Goal: Task Accomplishment & Management: Use online tool/utility

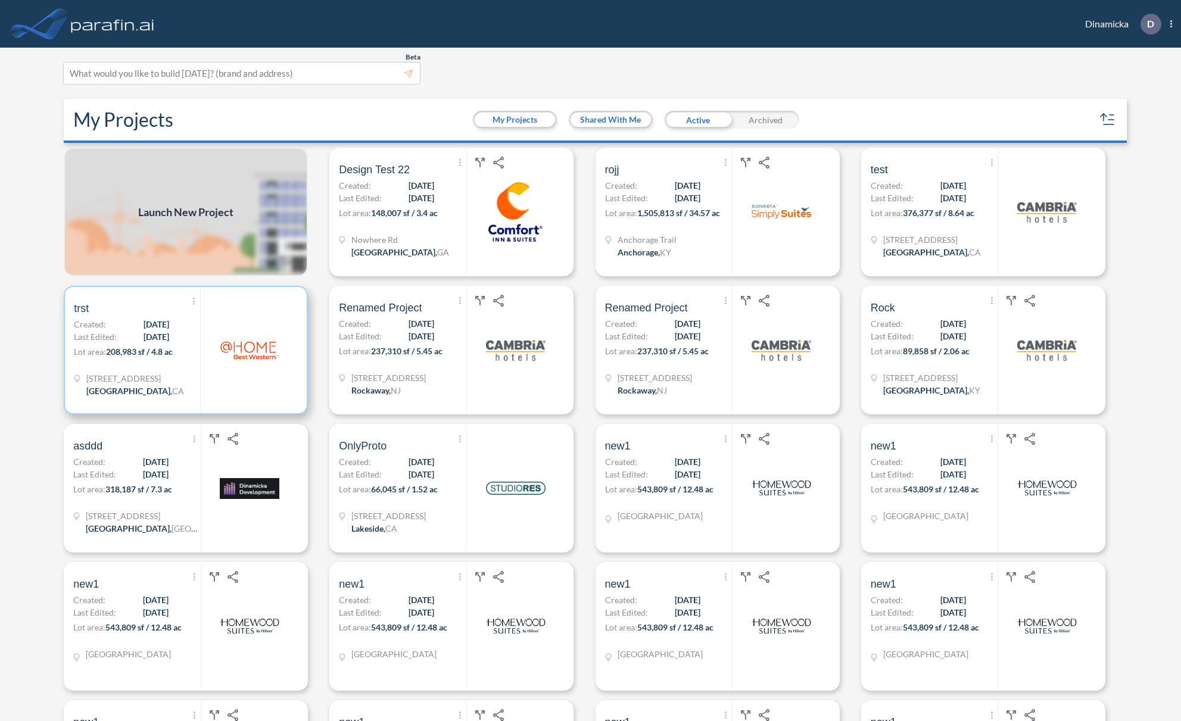
click at [119, 321] on p "Created: [DATE]" at bounding box center [121, 324] width 95 height 13
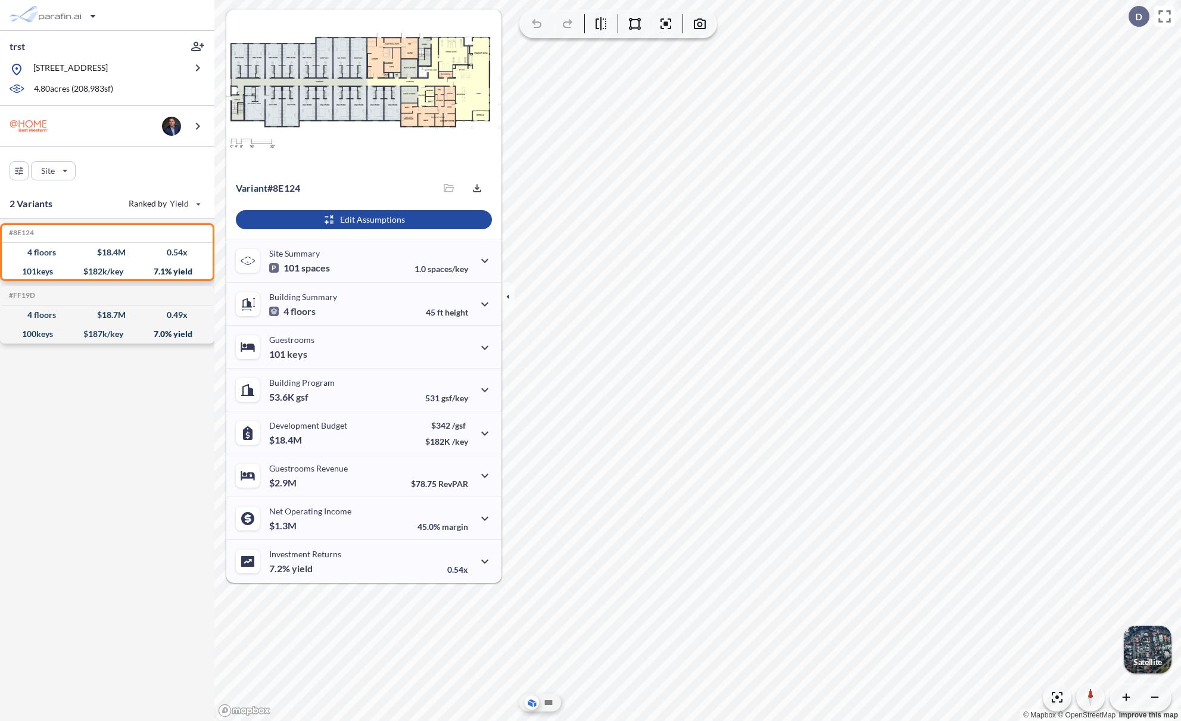
click at [668, 82] on div "© Mapbox © OpenStreetMap Improve this map" at bounding box center [697, 360] width 967 height 721
click at [645, 104] on div "© Mapbox © OpenStreetMap Improve this map" at bounding box center [697, 360] width 967 height 721
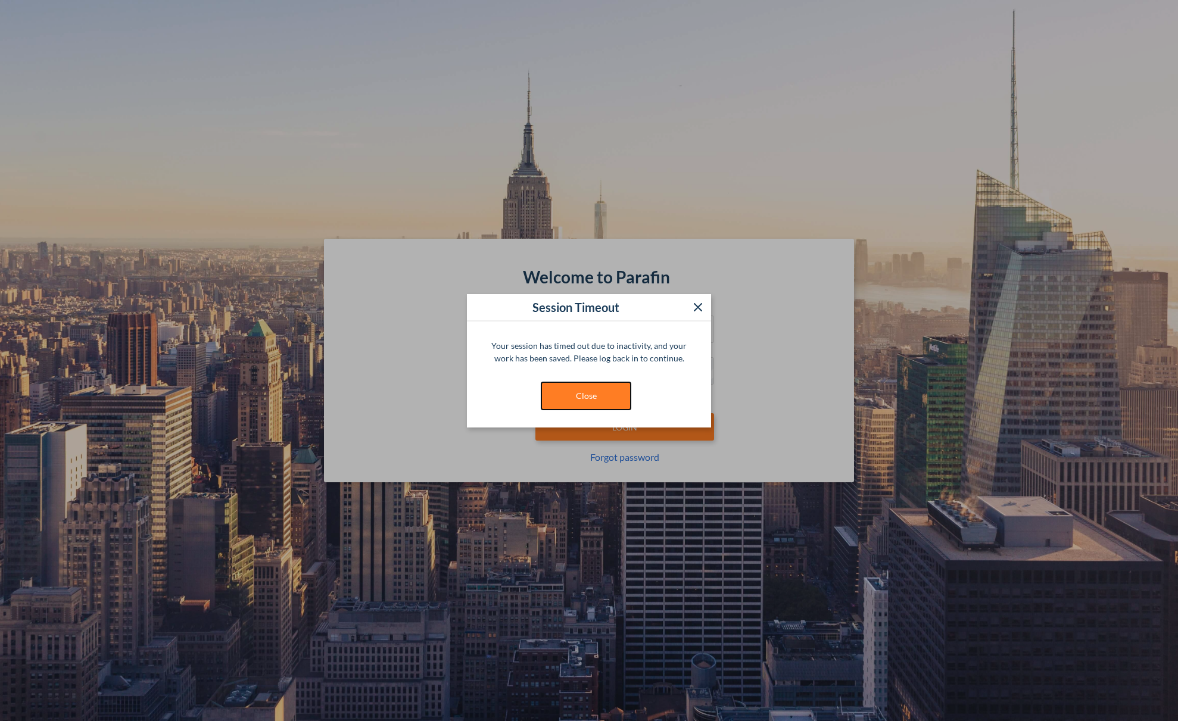
click at [600, 396] on button "Close" at bounding box center [585, 395] width 89 height 27
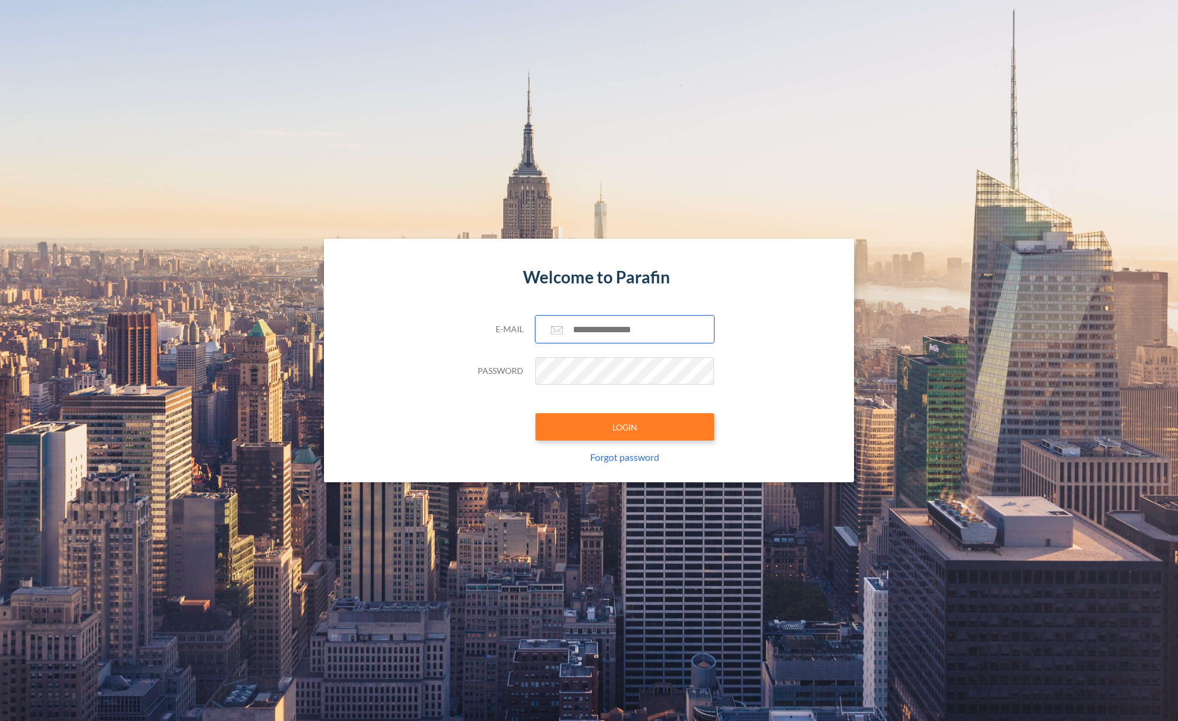
click at [622, 330] on input "text" at bounding box center [625, 329] width 179 height 27
paste input "**********"
type input "**********"
click at [617, 420] on button "LOGIN" at bounding box center [625, 426] width 179 height 27
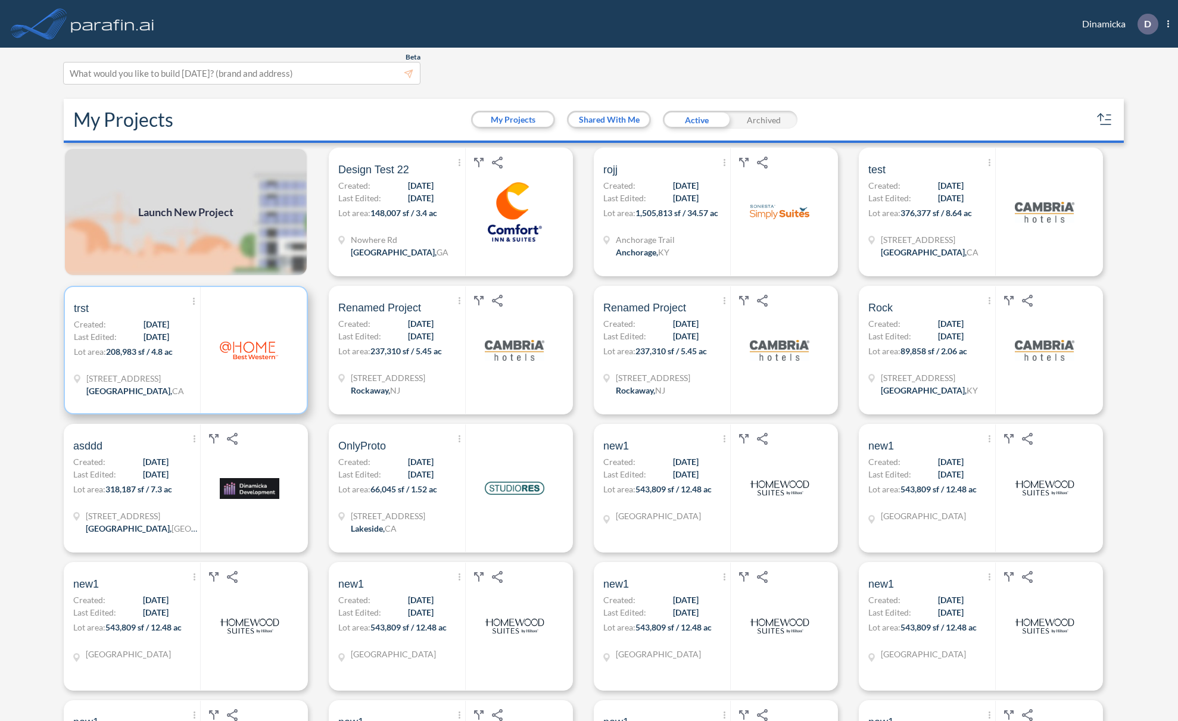
click at [195, 337] on div "Show More Created with sketchtool. Archive Reports Share a copy trst Created: 0…" at bounding box center [137, 350] width 126 height 126
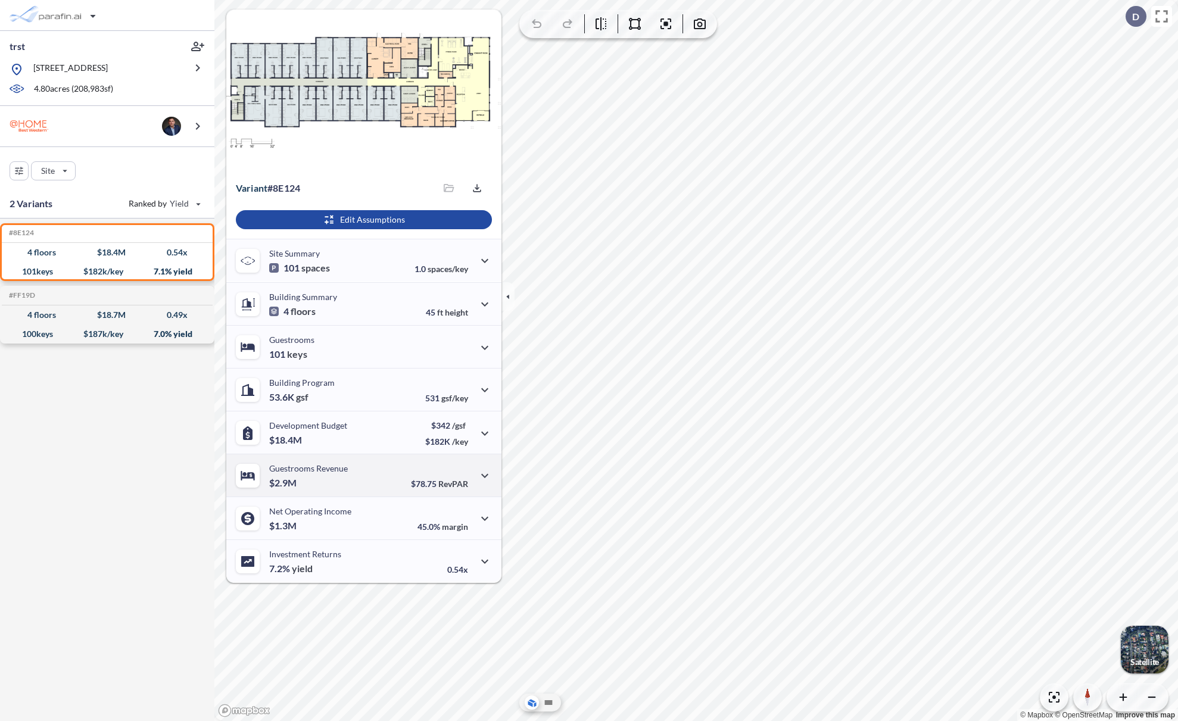
click at [389, 491] on div "Guestrooms Revenue $2.9M $78.75 RevPAR" at bounding box center [363, 475] width 275 height 43
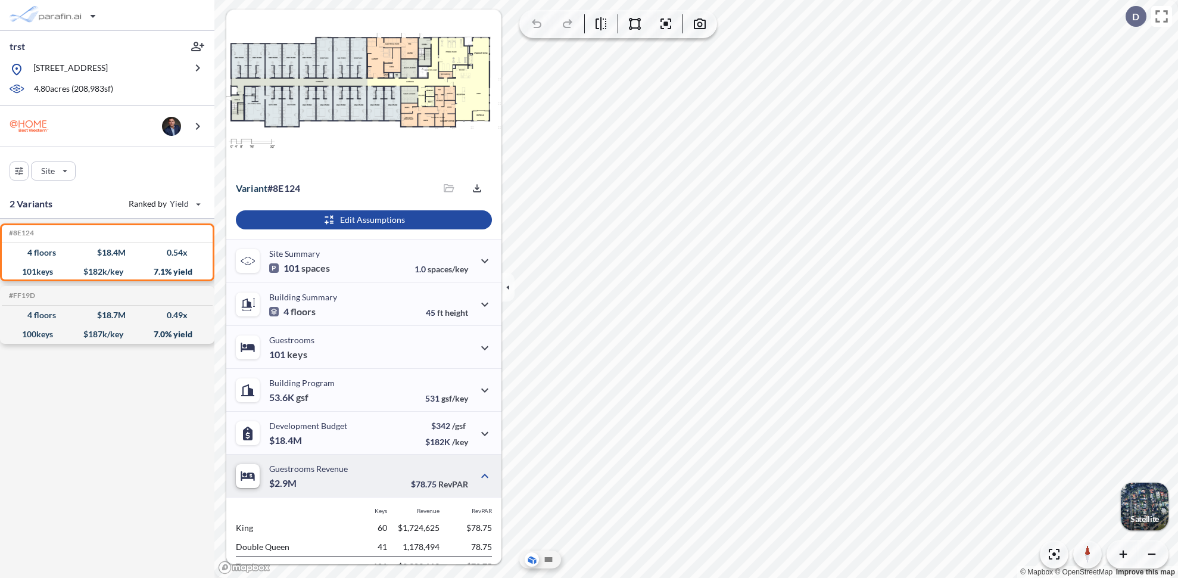
click at [402, 463] on div "Guestrooms Revenue $2.9M $78.75 RevPAR" at bounding box center [363, 475] width 275 height 43
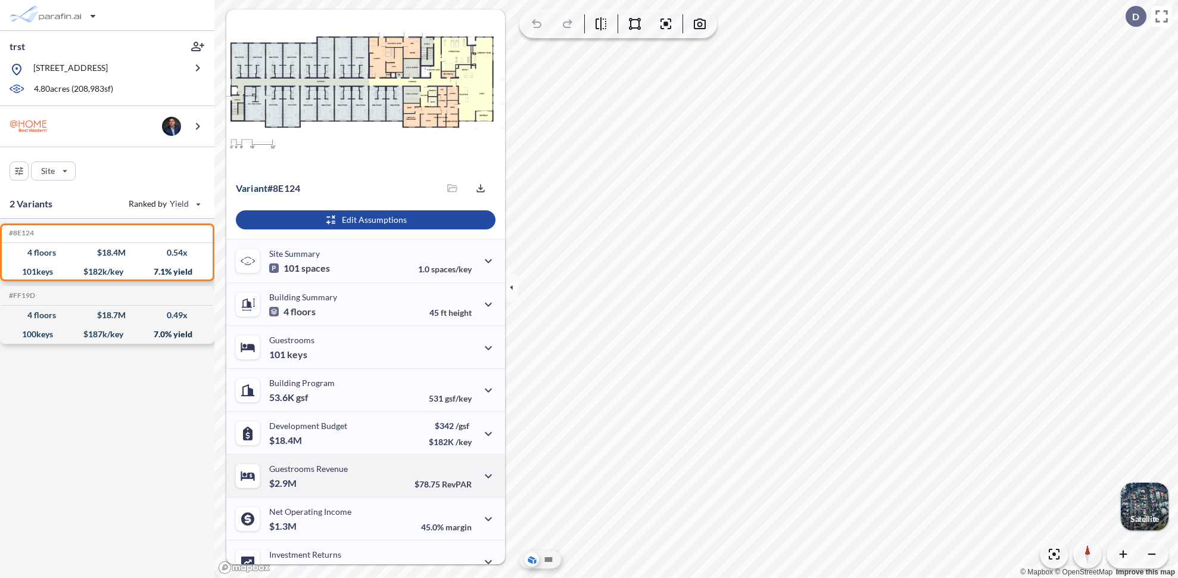
scroll to position [19, 0]
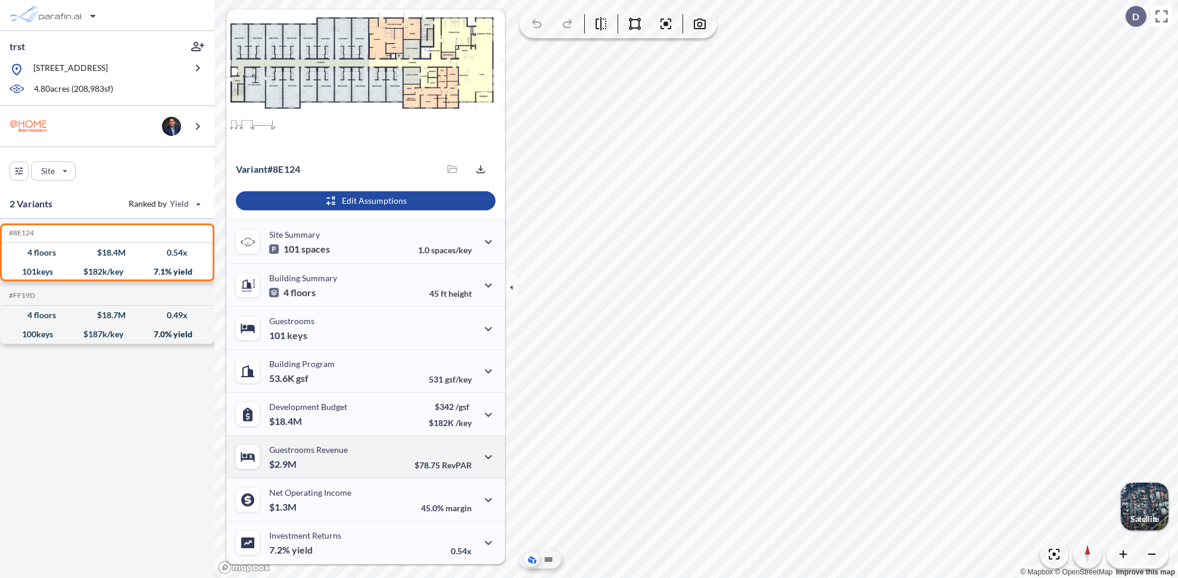
click at [402, 463] on div "Guestrooms Revenue $2.9M $78.75 RevPAR" at bounding box center [365, 456] width 279 height 43
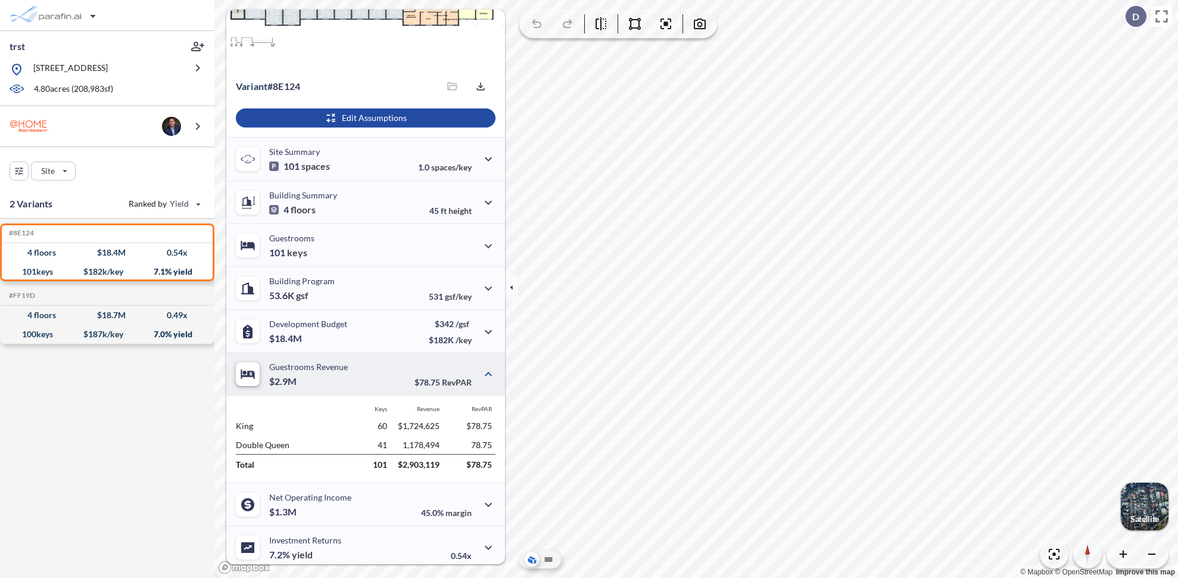
scroll to position [107, 0]
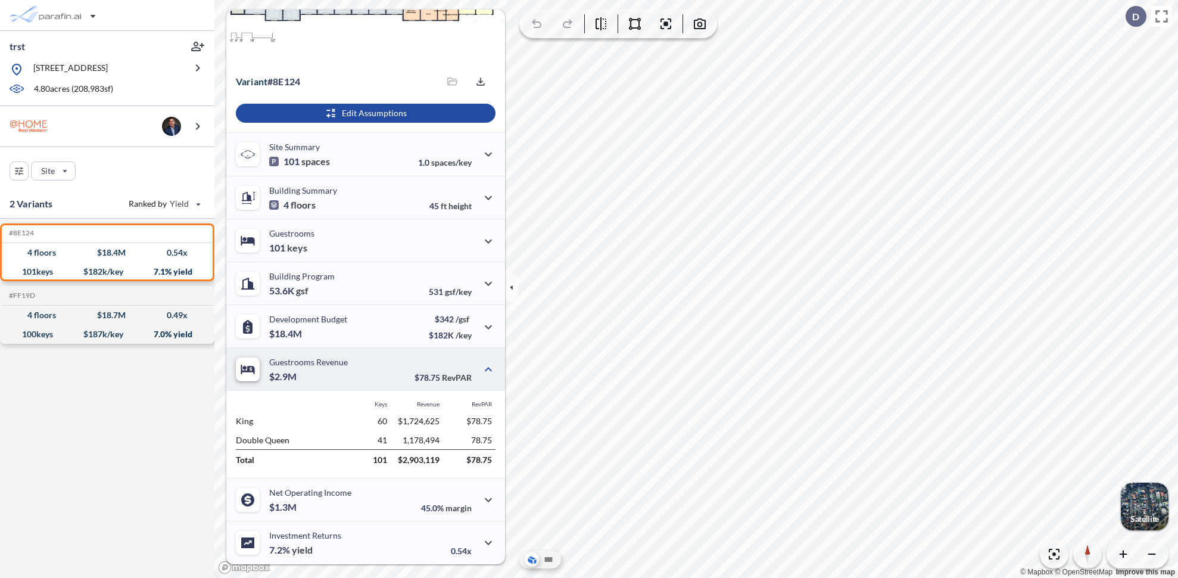
click at [376, 366] on div "Guestrooms Revenue $2.9M $78.75 RevPAR" at bounding box center [365, 368] width 279 height 43
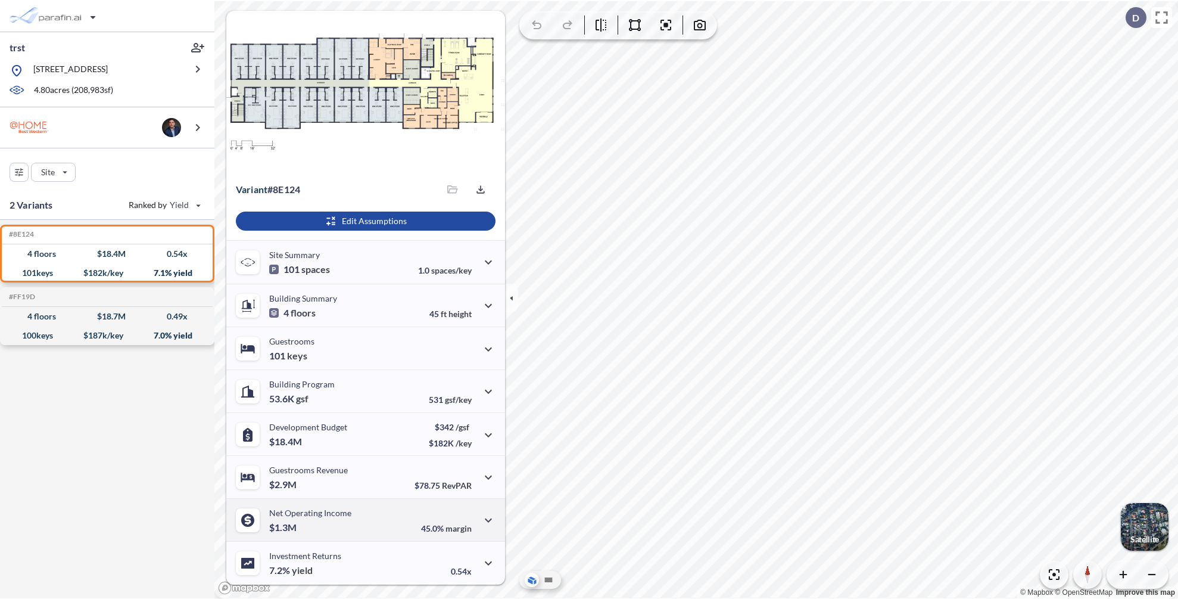
scroll to position [0, 0]
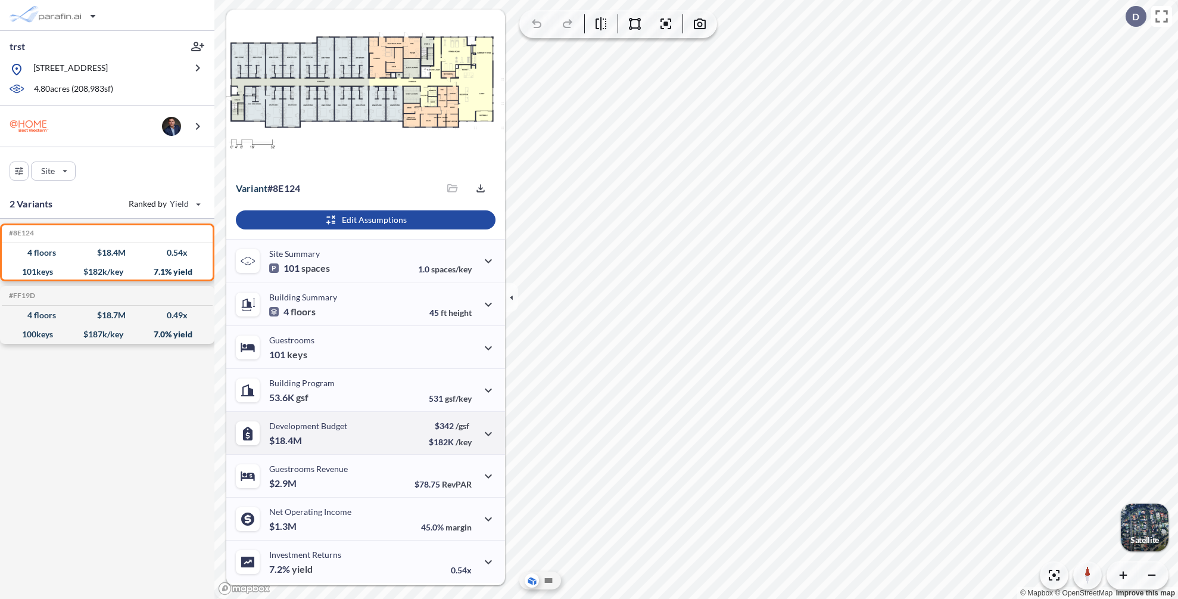
click at [379, 441] on div "Development Budget $18.4M $342 /gsf $182K /key" at bounding box center [365, 432] width 279 height 43
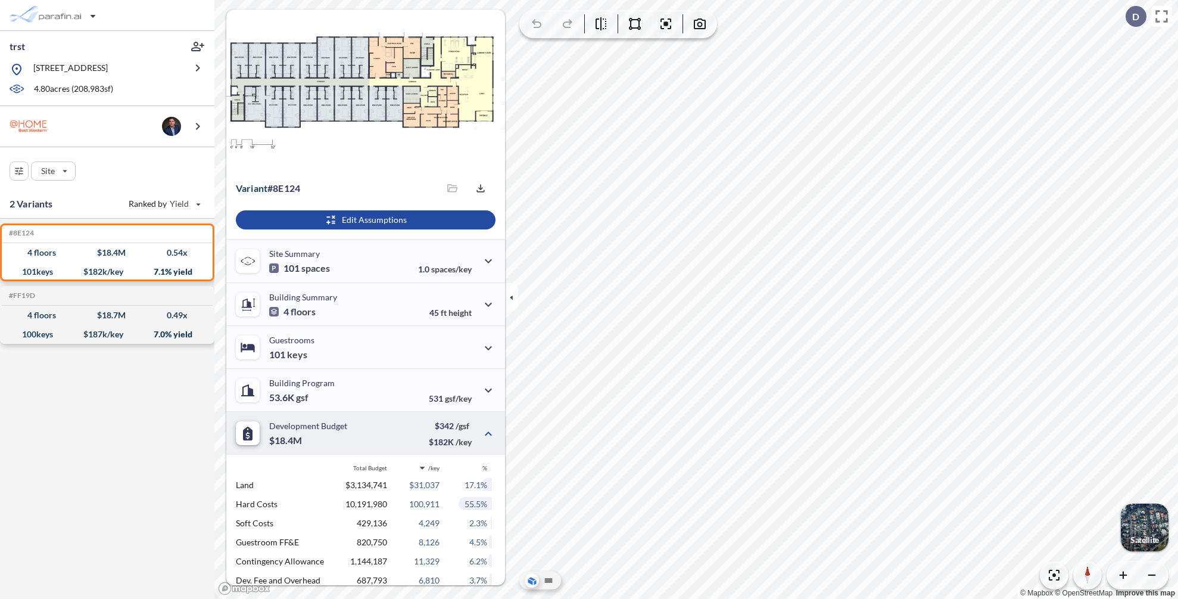
click at [379, 441] on div "Development Budget $18.4M $342 /gsf $182K /key" at bounding box center [365, 432] width 279 height 43
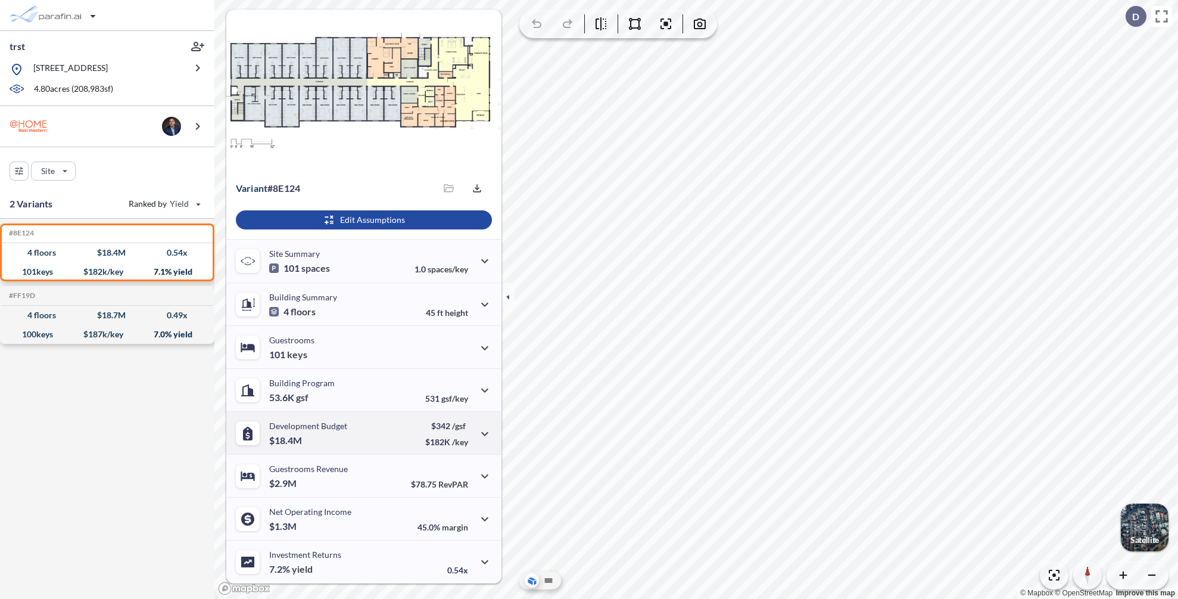
click at [378, 435] on div "Development Budget $18.4M $342 /gsf $182K /key" at bounding box center [363, 432] width 275 height 43
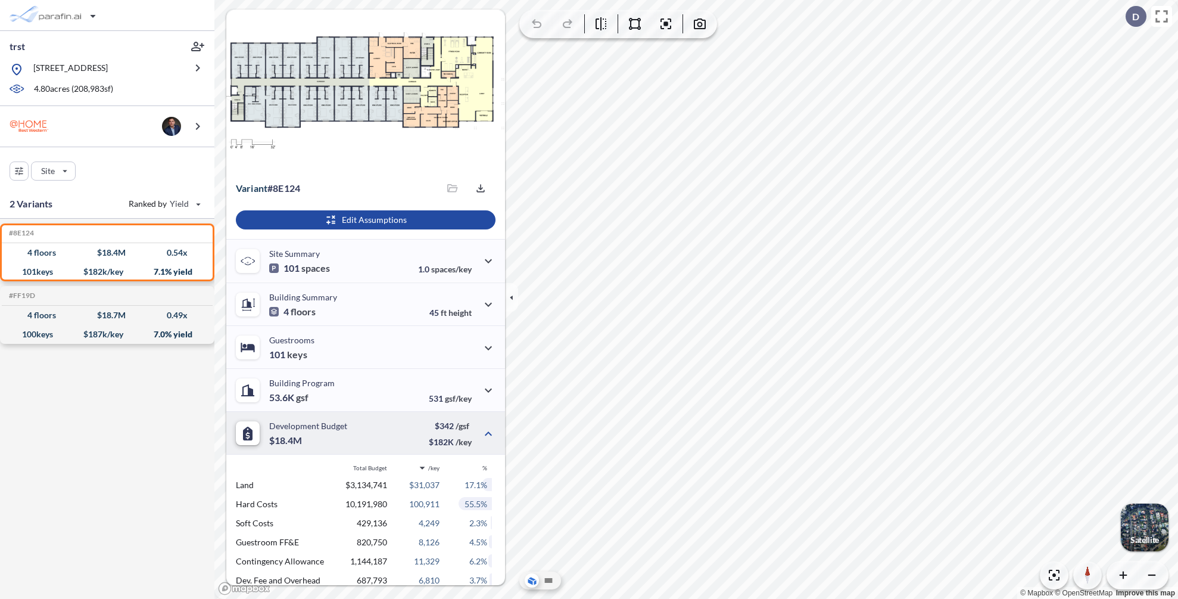
click at [378, 435] on div "Development Budget $18.4M $342 /gsf $182K /key" at bounding box center [365, 432] width 279 height 43
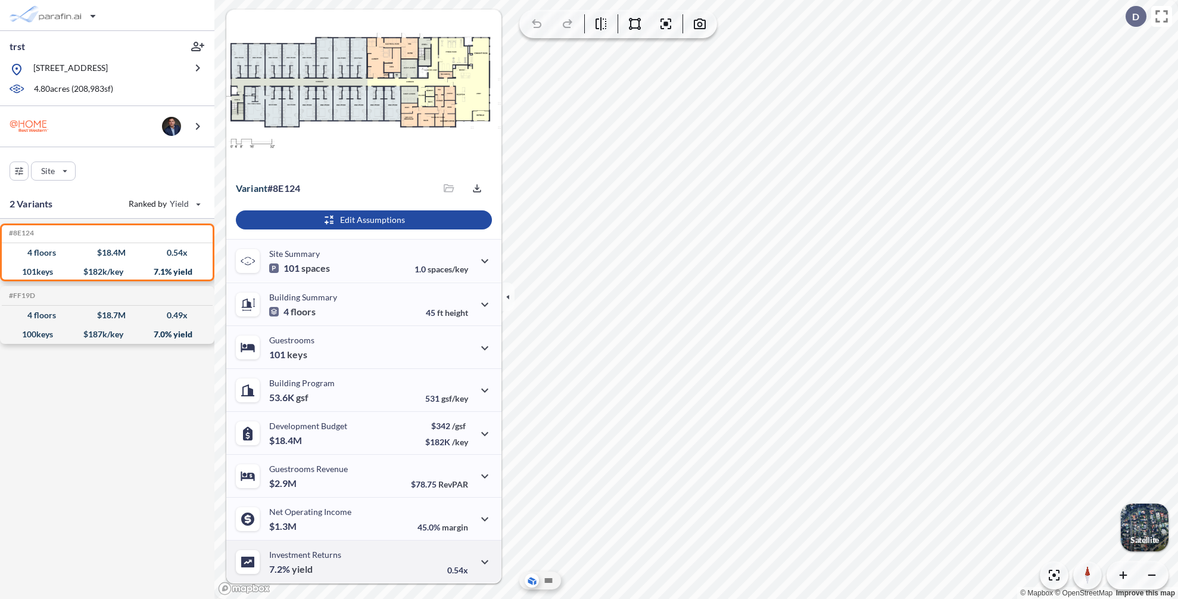
click at [387, 561] on div "Investment Returns 7.2% yield 0.54x" at bounding box center [363, 561] width 275 height 43
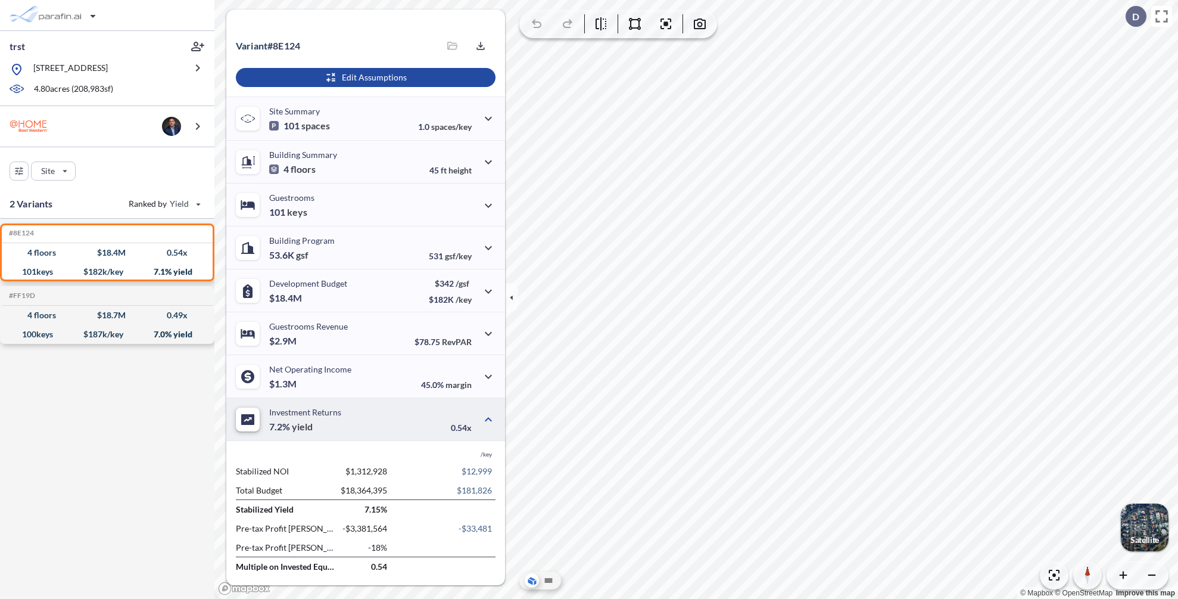
click at [402, 427] on div "Investment Returns 7.2% yield 0.54x" at bounding box center [365, 418] width 279 height 43
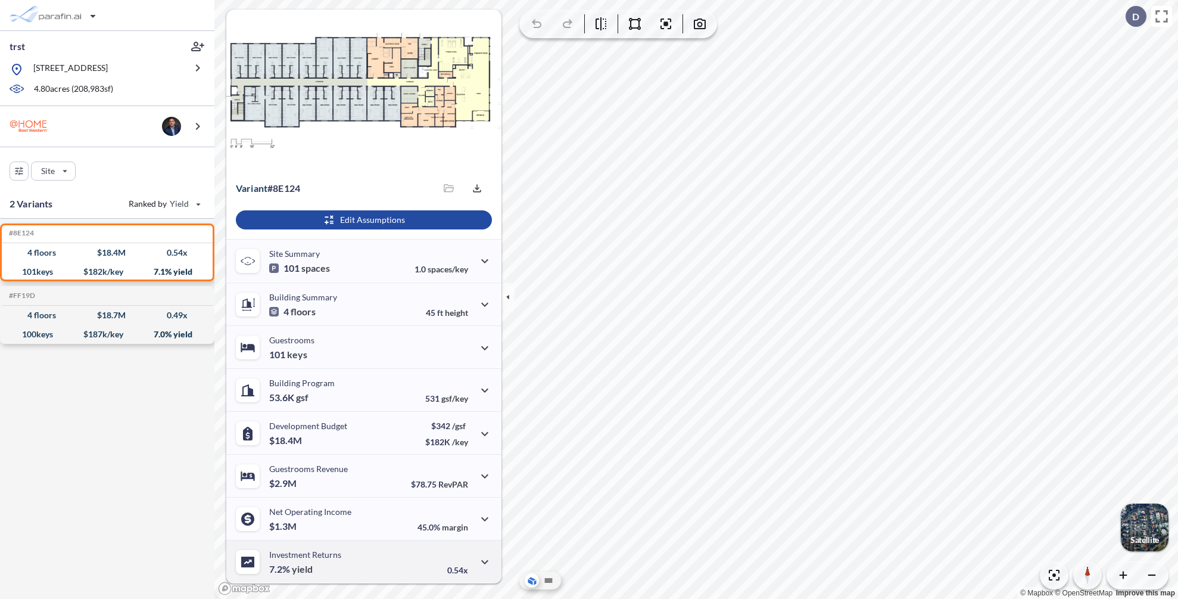
click at [410, 561] on div "Investment Returns 7.2% yield 0.54x" at bounding box center [363, 561] width 275 height 43
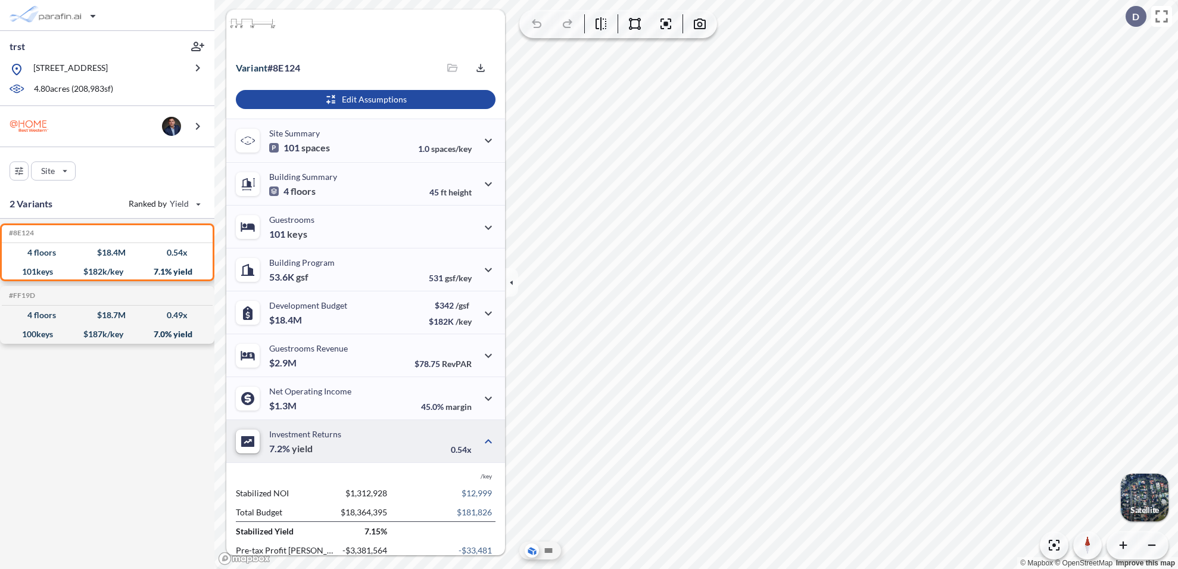
click at [403, 454] on div "Investment Returns 7.2% yield 0.54x" at bounding box center [365, 440] width 279 height 43
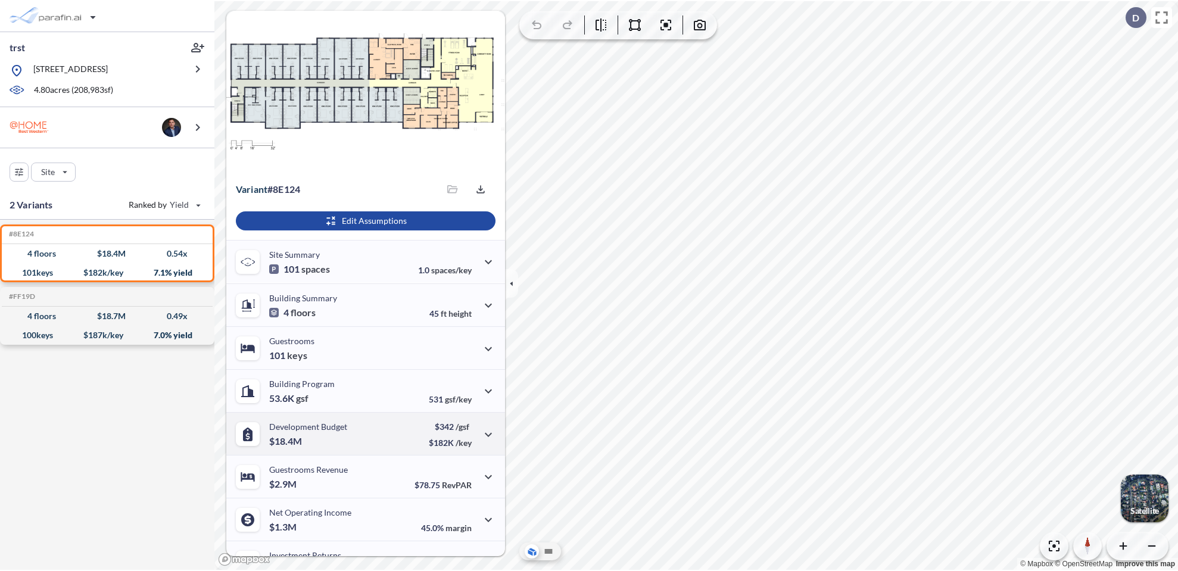
scroll to position [28, 0]
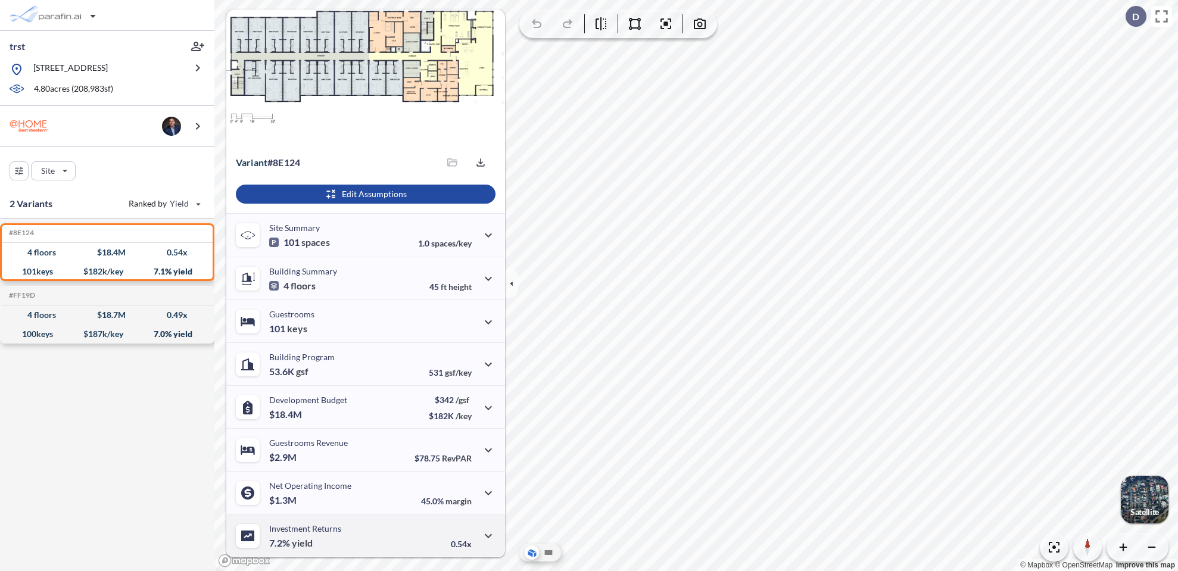
click at [369, 538] on div "Investment Returns 7.2% yield 0.54x" at bounding box center [365, 535] width 279 height 43
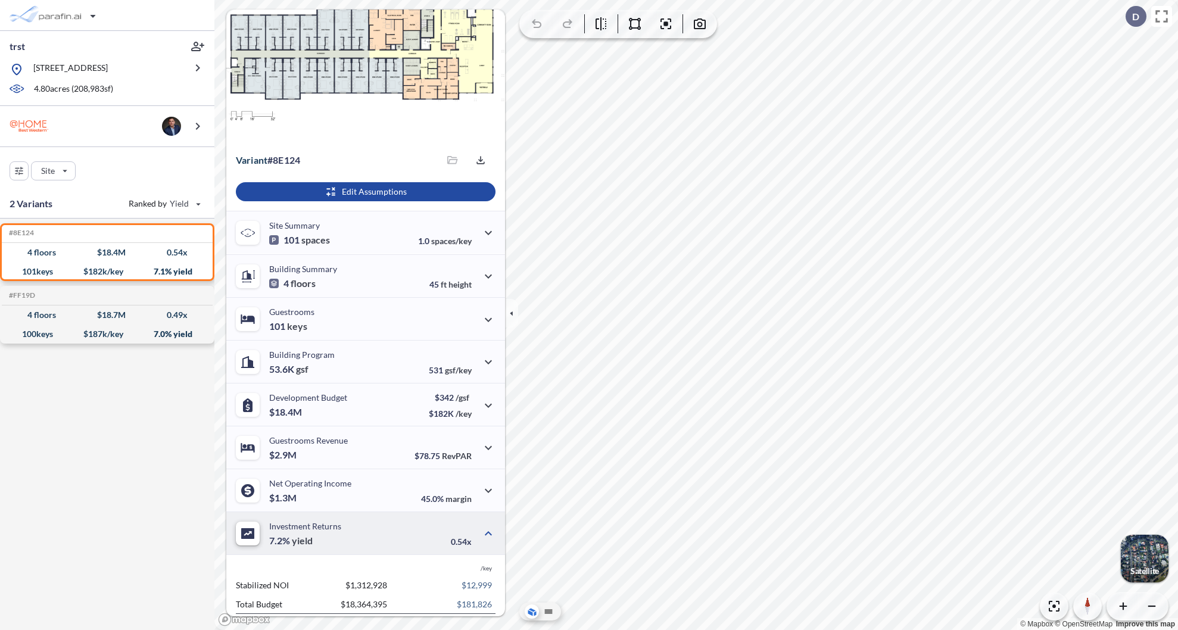
click at [406, 530] on div "Investment Returns 7.2% yield 0.54x" at bounding box center [365, 533] width 279 height 43
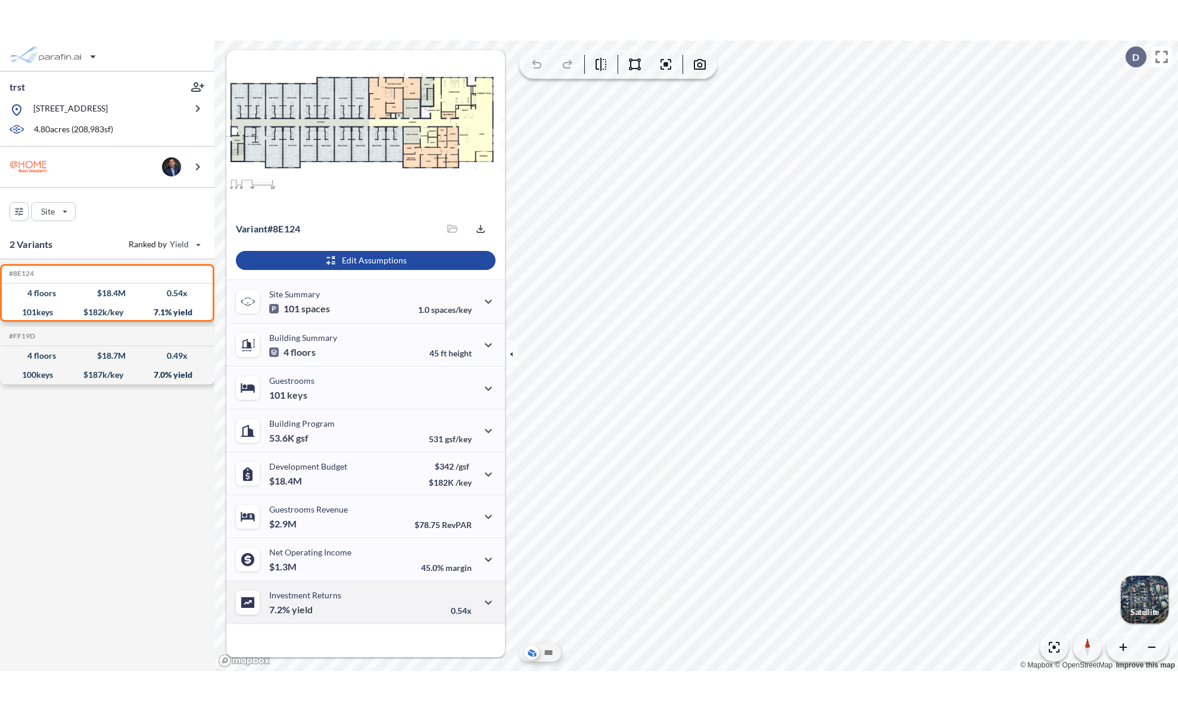
scroll to position [0, 0]
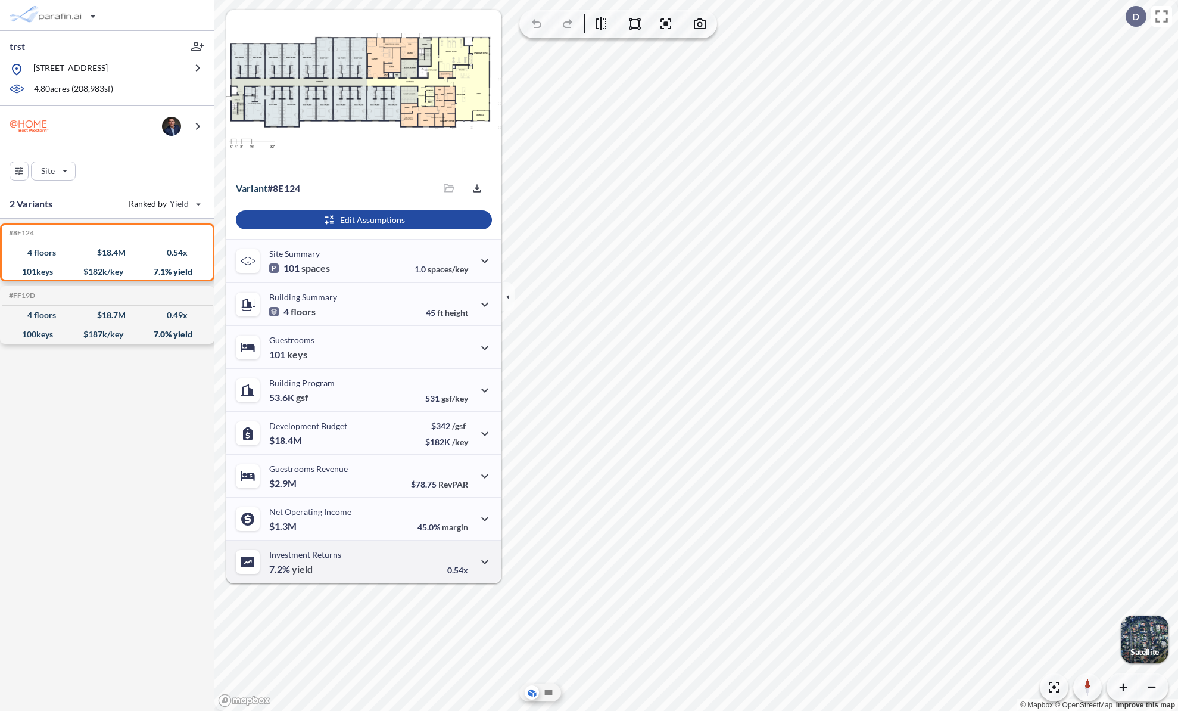
click at [425, 566] on div "Investment Returns 7.2% yield 0.54x" at bounding box center [363, 561] width 275 height 43
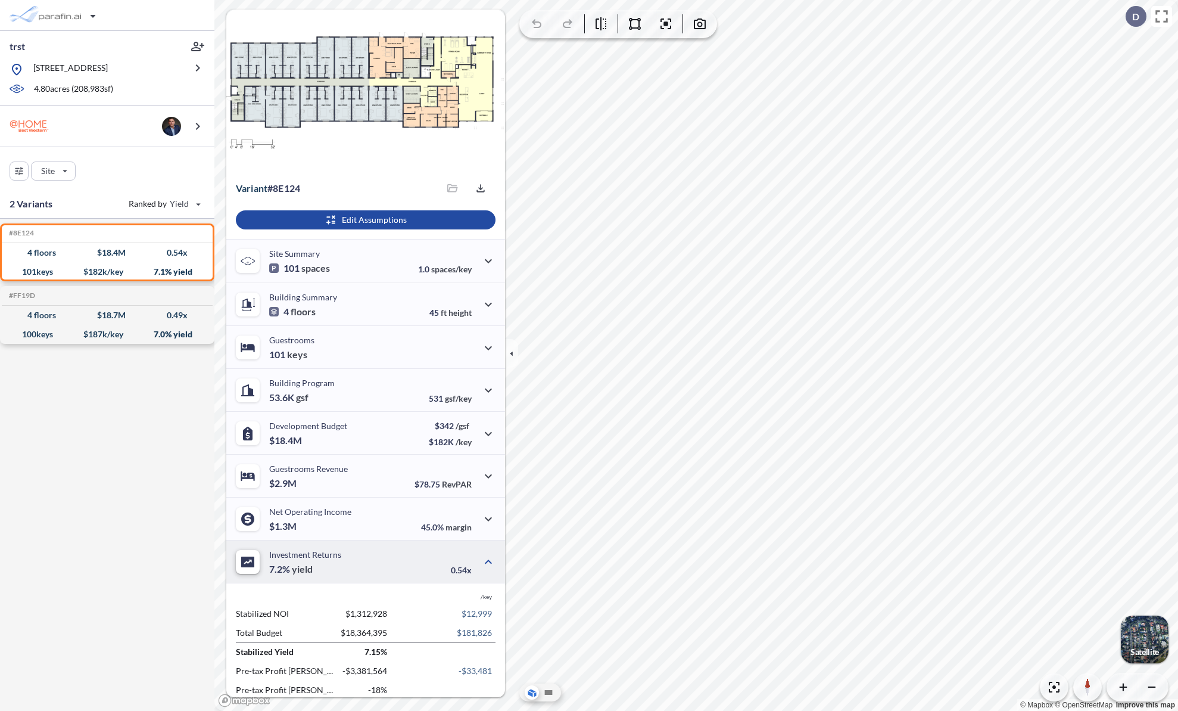
scroll to position [30, 0]
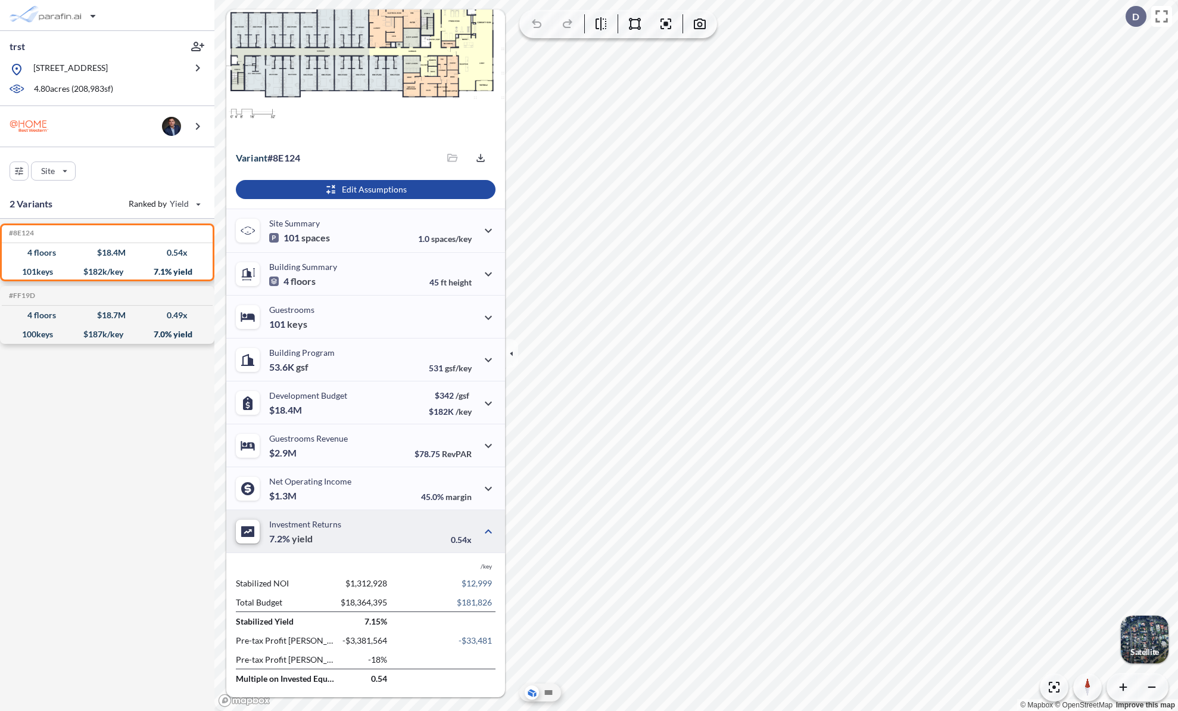
click at [414, 540] on div "Investment Returns 7.2% yield 0.54x" at bounding box center [365, 530] width 279 height 43
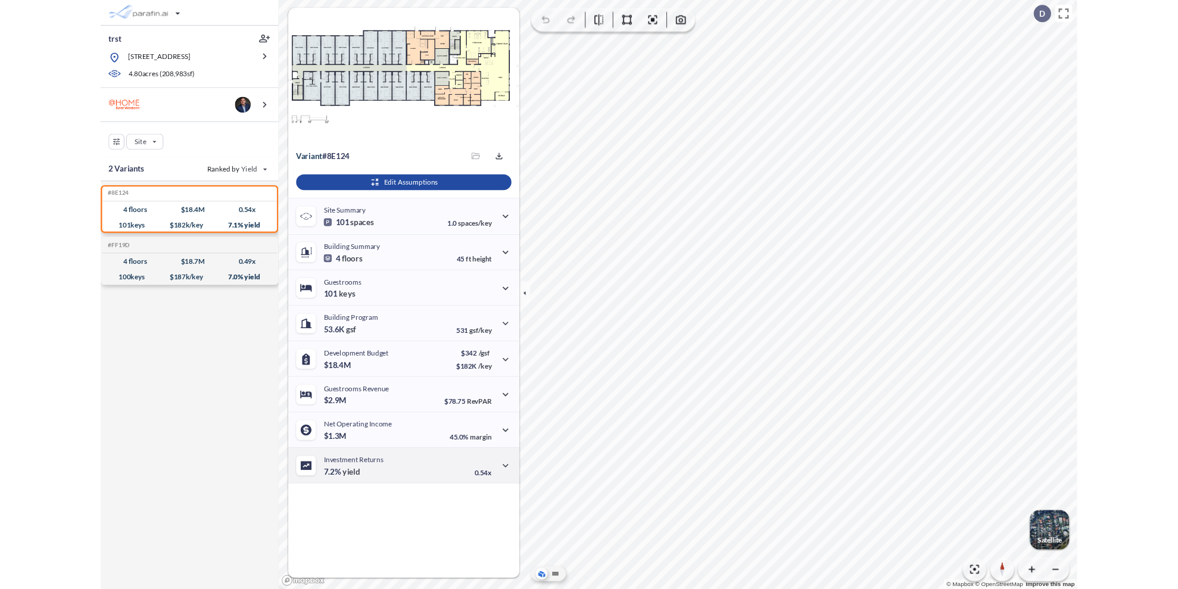
scroll to position [0, 0]
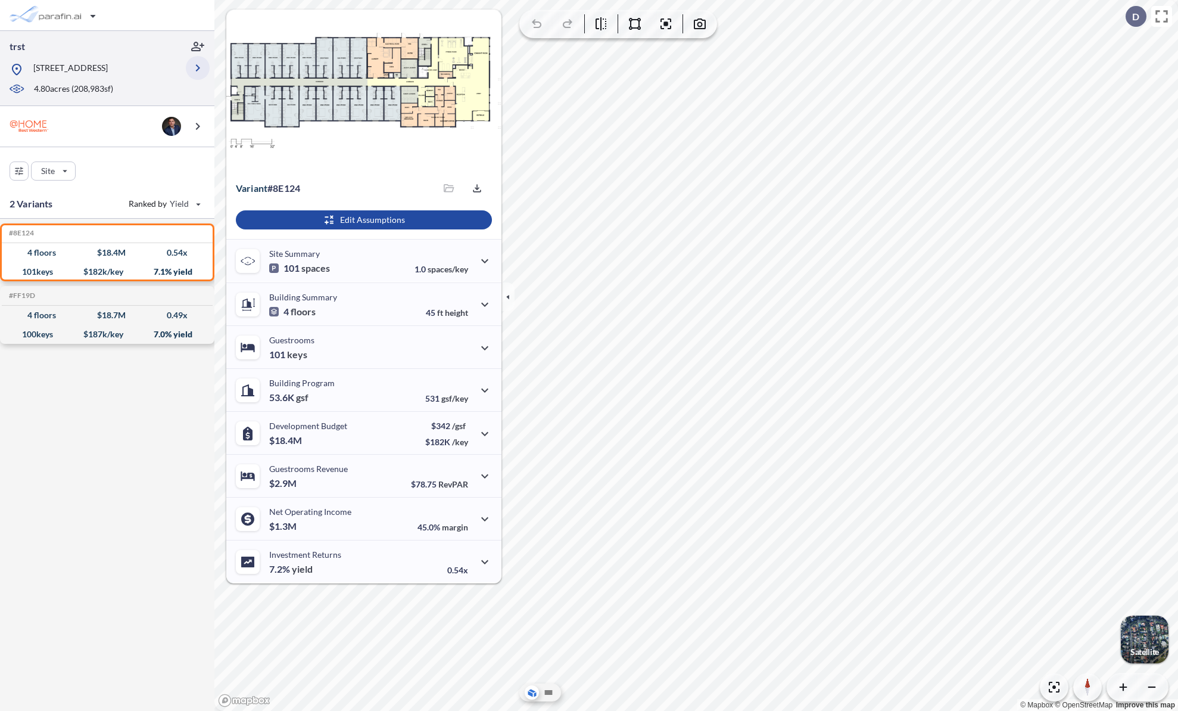
click at [195, 74] on icon "button" at bounding box center [198, 68] width 14 height 14
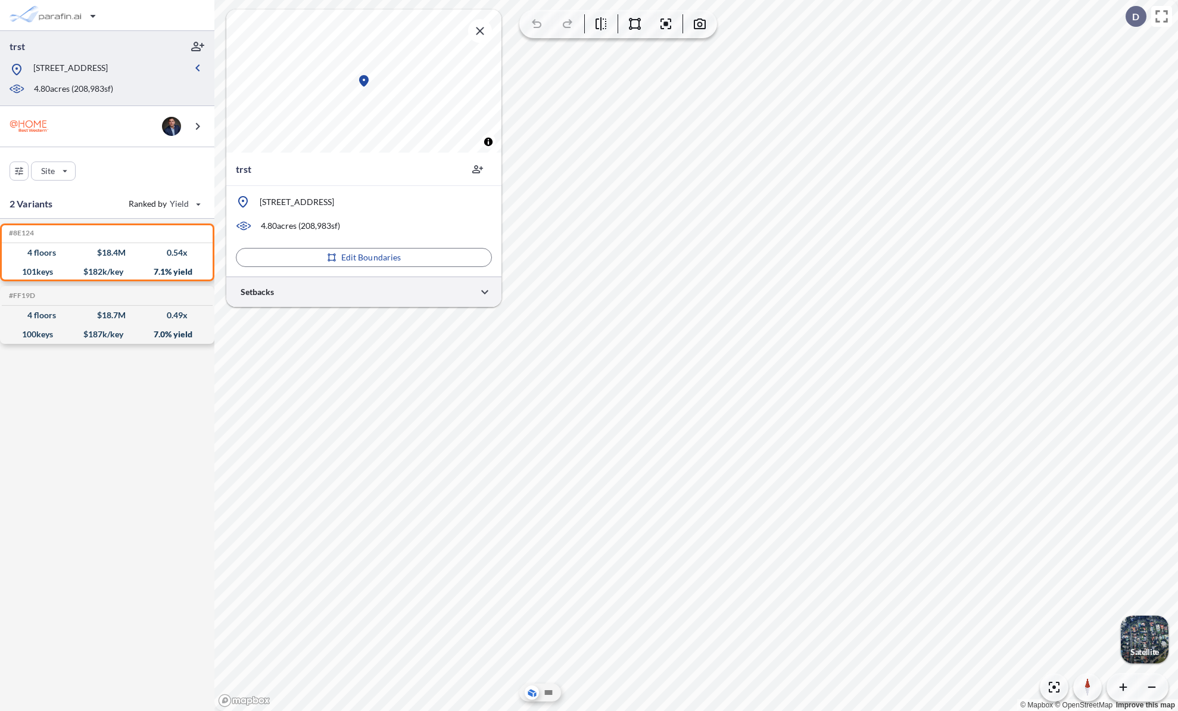
click at [329, 305] on div at bounding box center [363, 291] width 275 height 30
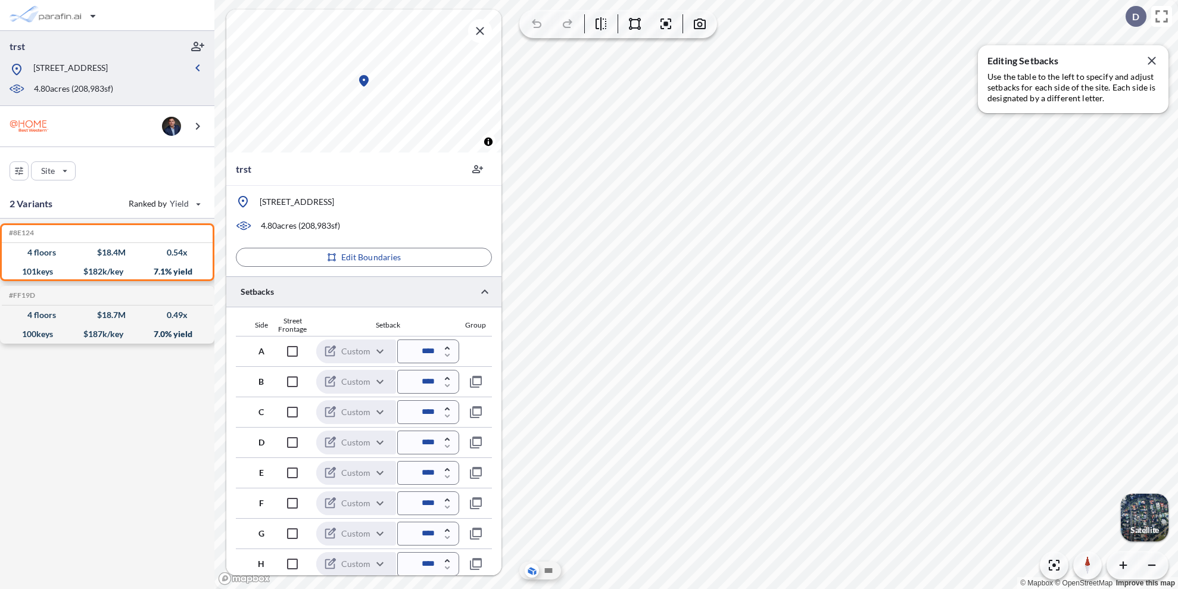
click at [440, 307] on div "Side Street Frontage Setback Group A Custom ****** ​ **** B Custom ****** ​ ***…" at bounding box center [363, 458] width 275 height 302
click at [439, 303] on div at bounding box center [363, 291] width 275 height 30
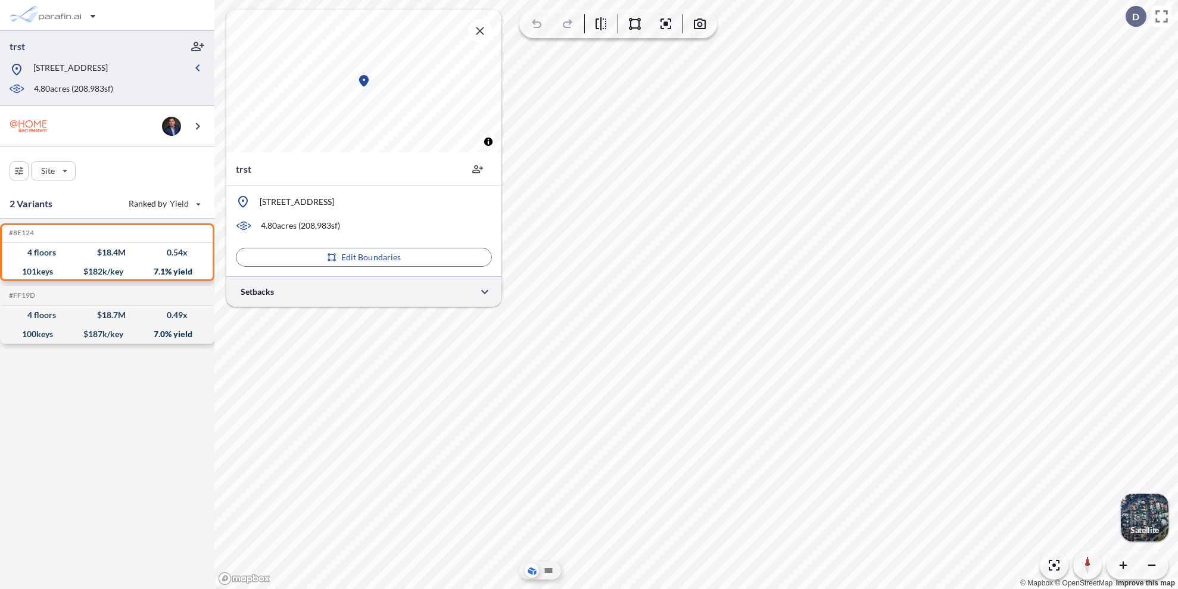
click at [439, 300] on div at bounding box center [363, 291] width 275 height 30
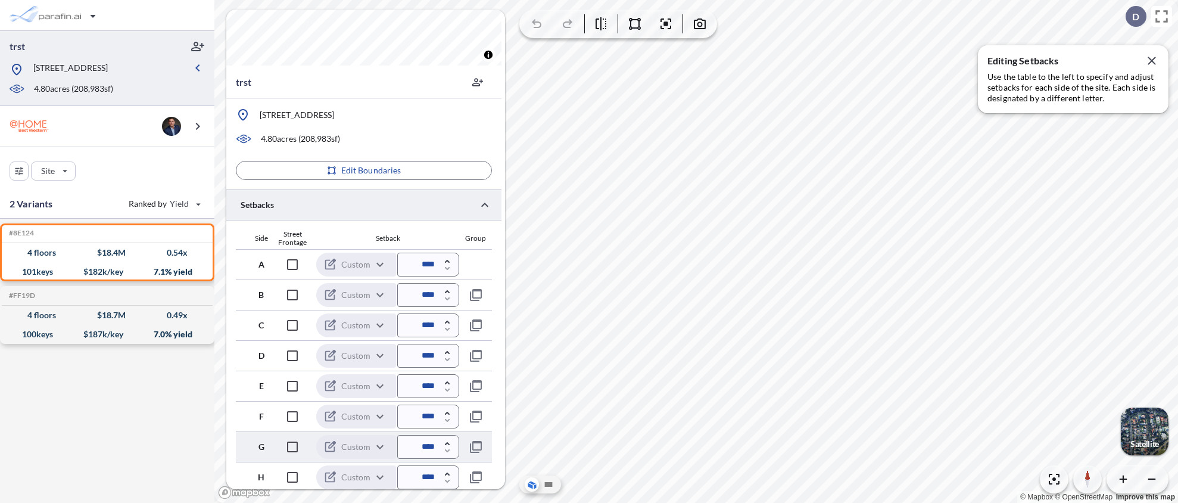
scroll to position [120, 0]
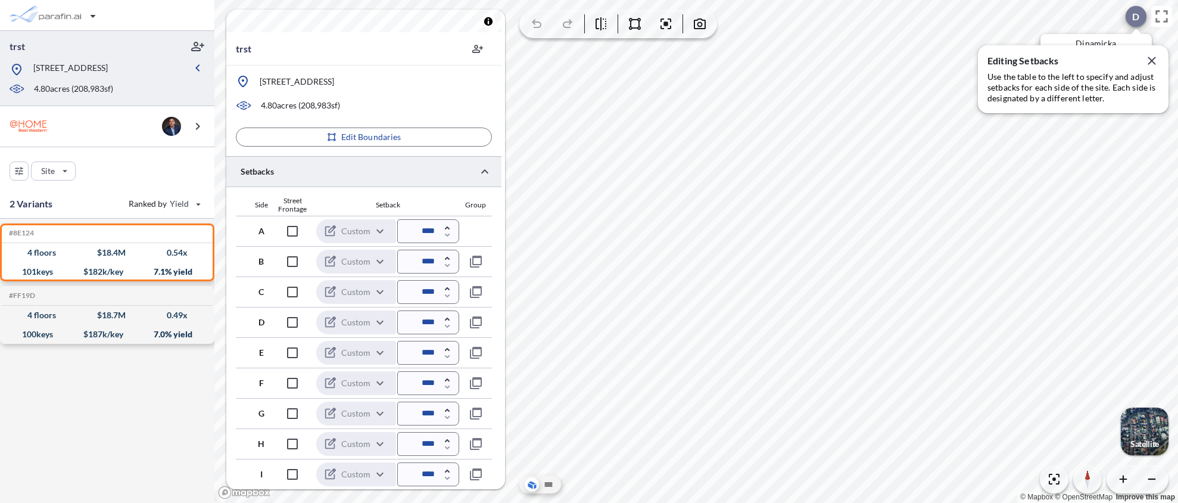
click at [1137, 15] on p "D" at bounding box center [1135, 16] width 7 height 11
click at [89, 260] on div "4 floors $ 18.4 M 0.54 x" at bounding box center [107, 252] width 201 height 19
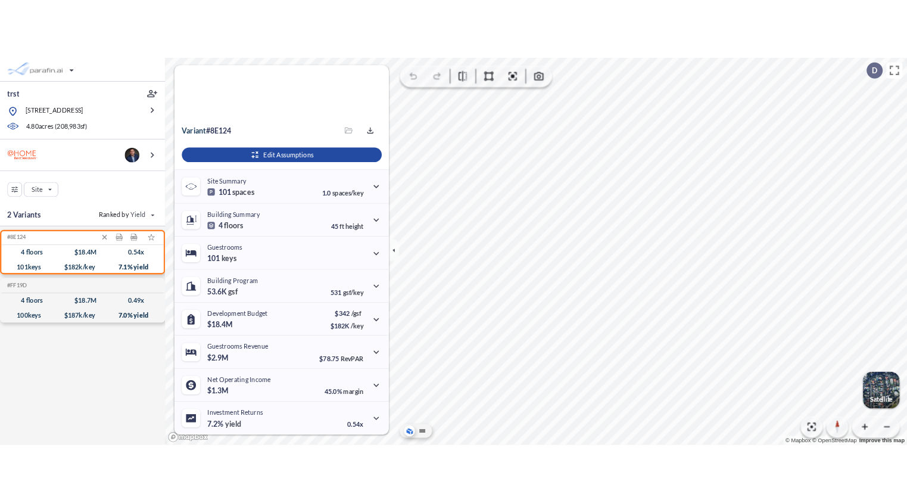
scroll to position [94, 0]
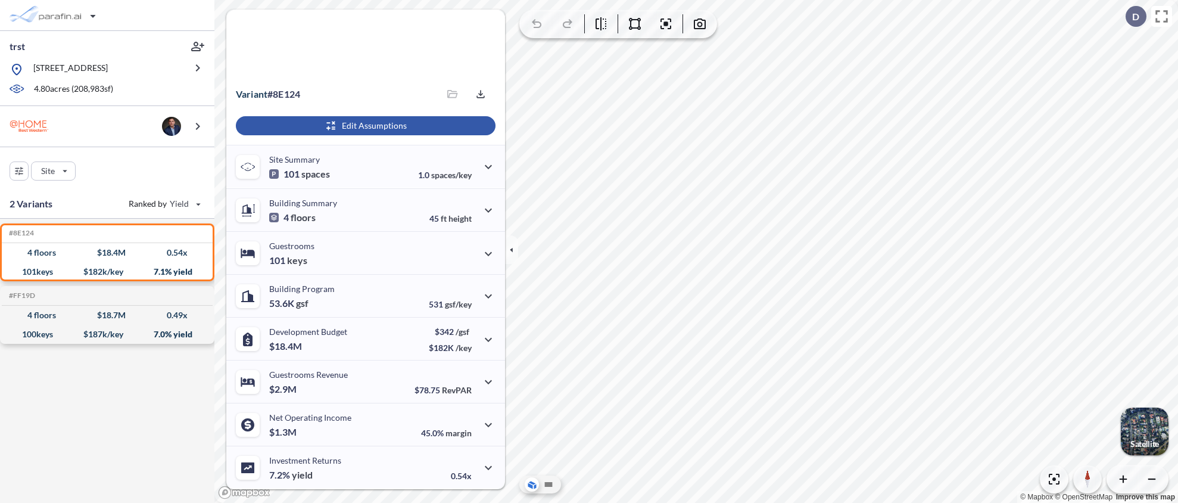
click at [397, 129] on div "button" at bounding box center [366, 125] width 260 height 19
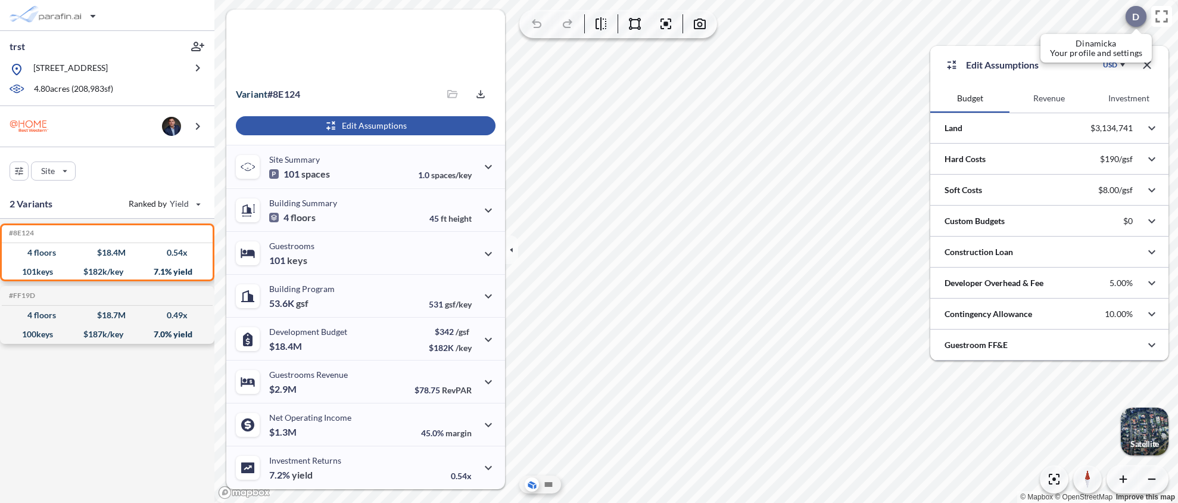
click at [1128, 22] on div at bounding box center [1136, 16] width 21 height 21
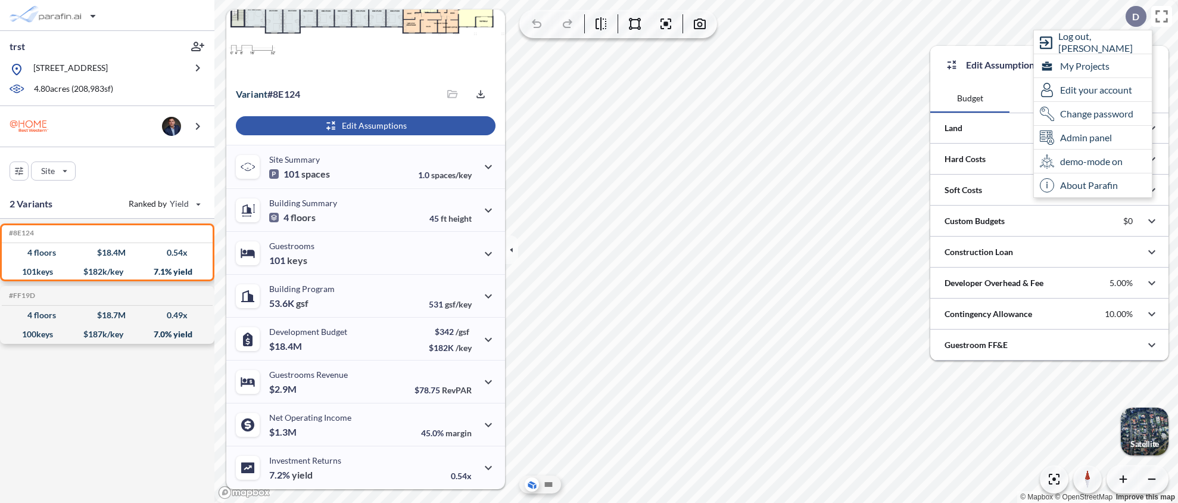
click at [1000, 49] on div "Edit Assumptions USD" at bounding box center [1049, 65] width 238 height 38
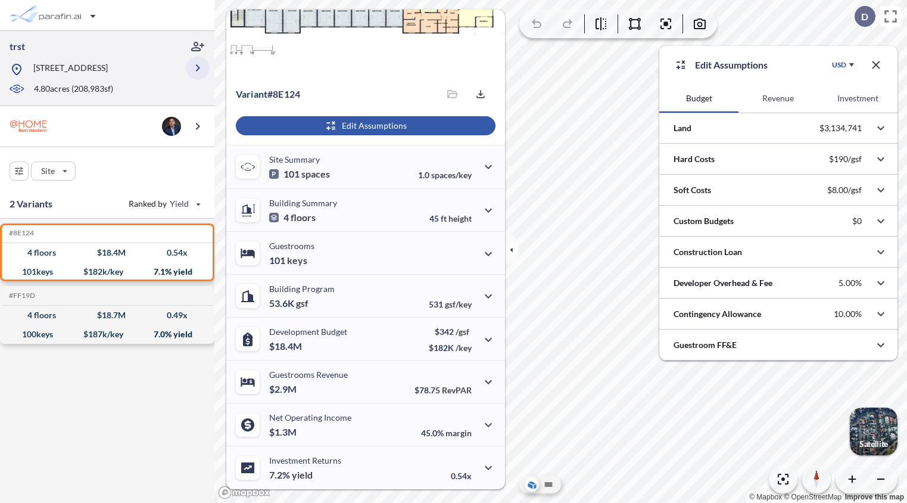
click at [194, 73] on icon "button" at bounding box center [198, 68] width 14 height 14
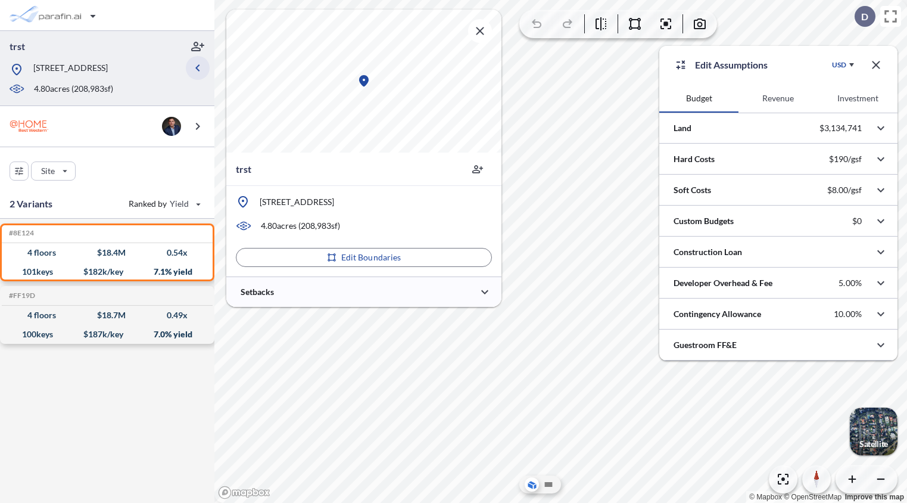
scroll to position [0, 0]
click at [332, 284] on div at bounding box center [363, 291] width 275 height 30
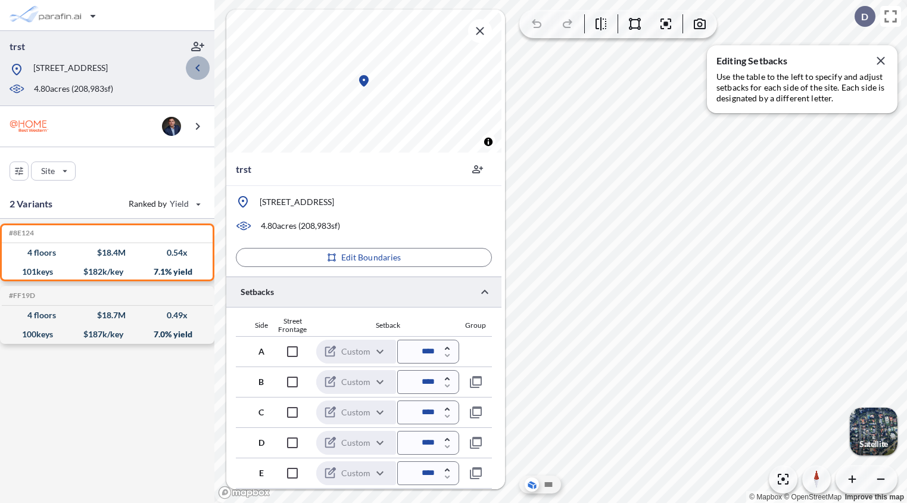
click at [198, 75] on icon "button" at bounding box center [198, 68] width 14 height 14
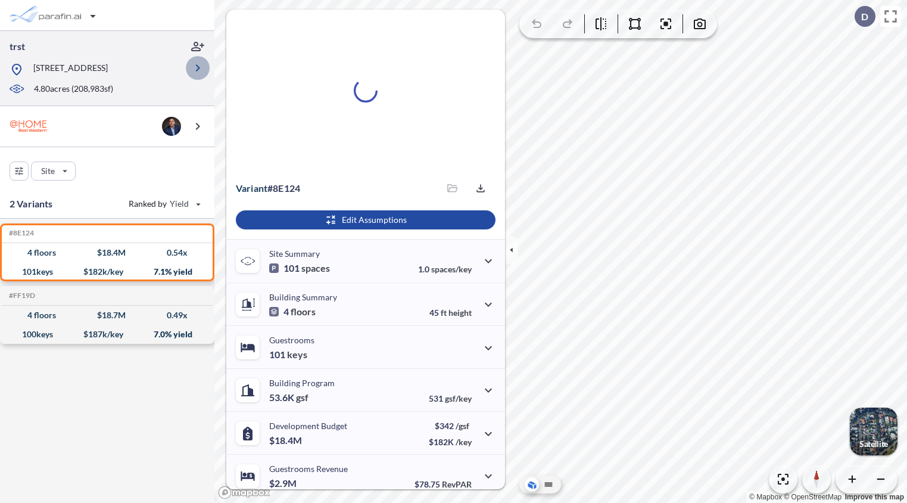
click at [198, 75] on icon "button" at bounding box center [198, 68] width 14 height 14
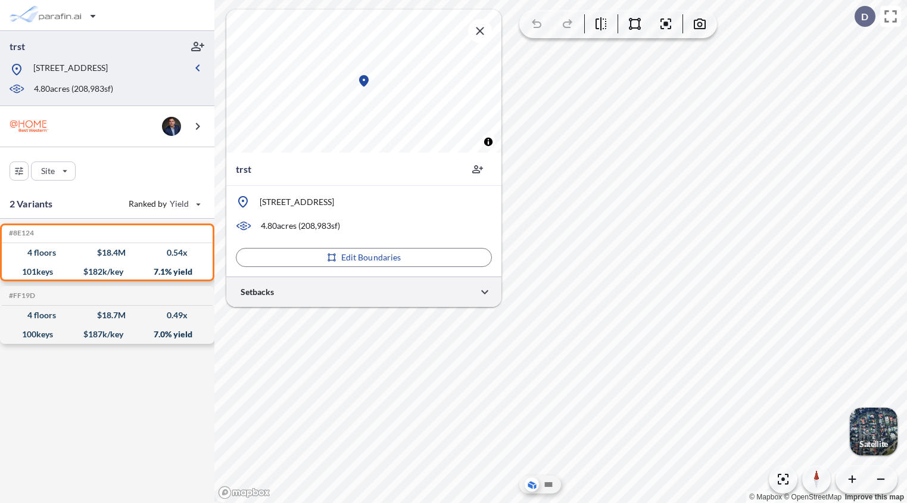
click at [362, 281] on div at bounding box center [363, 291] width 275 height 30
